Goal: Transaction & Acquisition: Purchase product/service

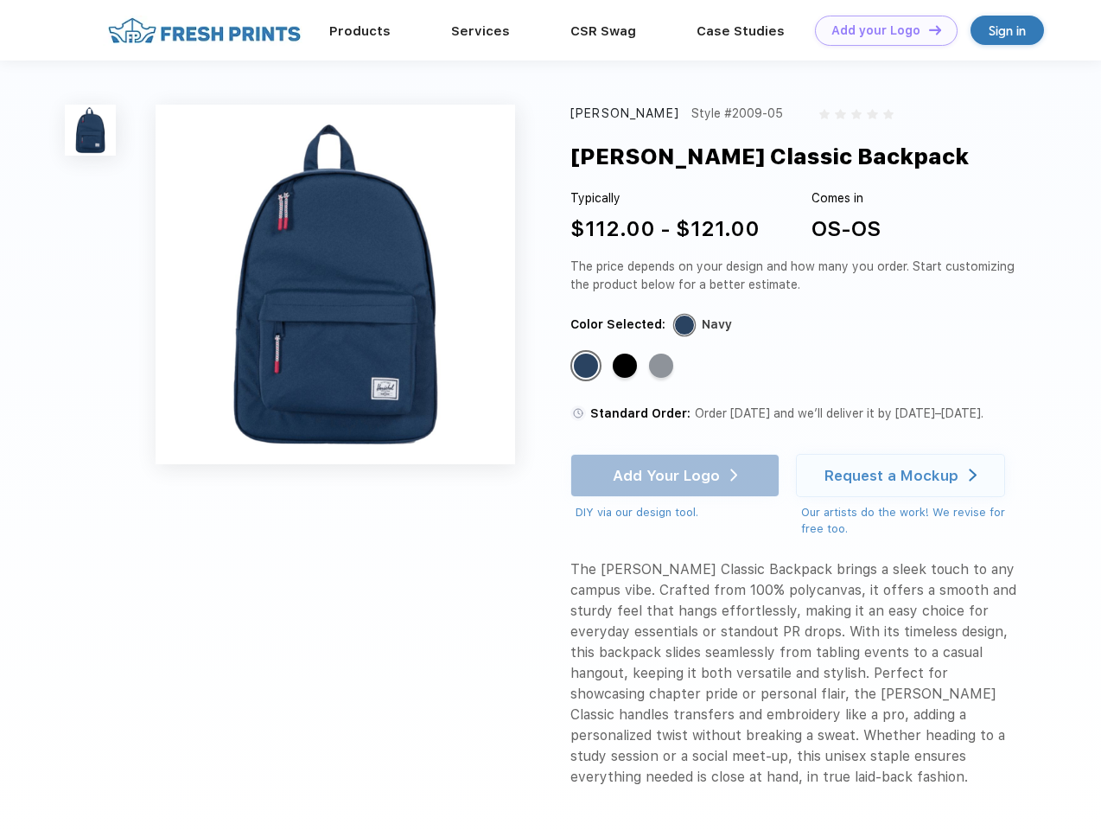
click at [880, 30] on link "Add your Logo Design Tool" at bounding box center [886, 31] width 143 height 30
click at [0, 0] on div "Design Tool" at bounding box center [0, 0] width 0 height 0
click at [928, 29] on link "Add your Logo Design Tool" at bounding box center [886, 31] width 143 height 30
click at [91, 130] on img at bounding box center [90, 130] width 51 height 51
click at [588, 367] on div "Standard Color" at bounding box center [586, 366] width 24 height 24
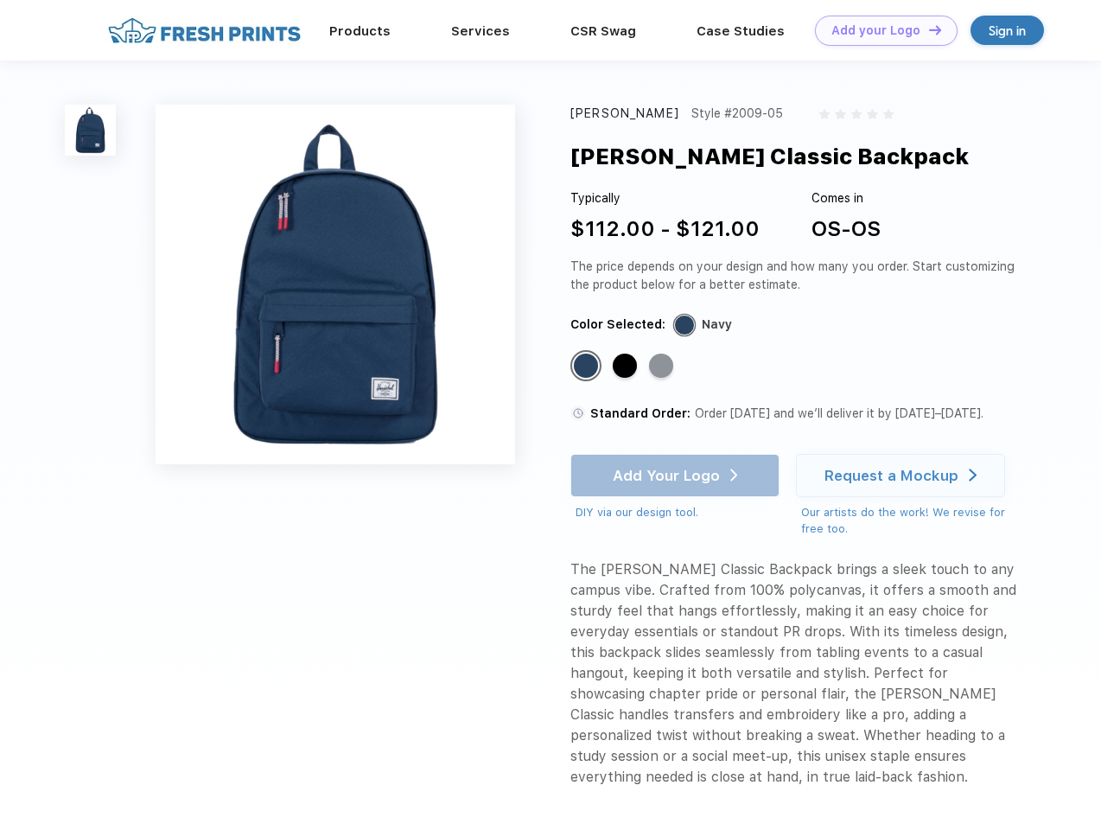
click at [627, 367] on div "Standard Color" at bounding box center [625, 366] width 24 height 24
click at [663, 367] on div "Standard Color" at bounding box center [661, 366] width 24 height 24
click at [677, 475] on div "Add Your Logo DIY via our design tool. Ah shoot! This product isn't up in our d…" at bounding box center [675, 487] width 209 height 67
click at [903, 475] on div "Request a Mockup" at bounding box center [892, 475] width 134 height 17
